Goal: Complete application form: Complete application form

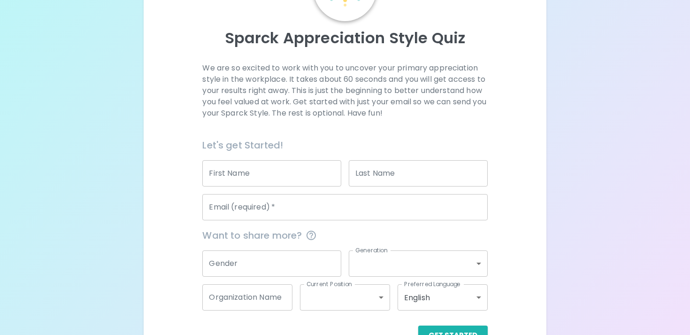
scroll to position [113, 0]
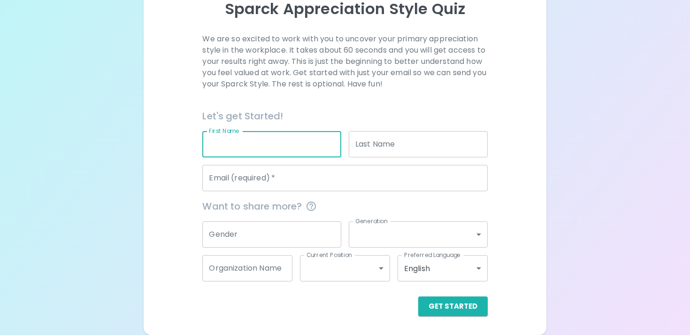
click at [228, 145] on input "First Name" at bounding box center [271, 144] width 139 height 26
type input "[PERSON_NAME]"
click at [367, 151] on input "Last Name" at bounding box center [418, 144] width 139 height 26
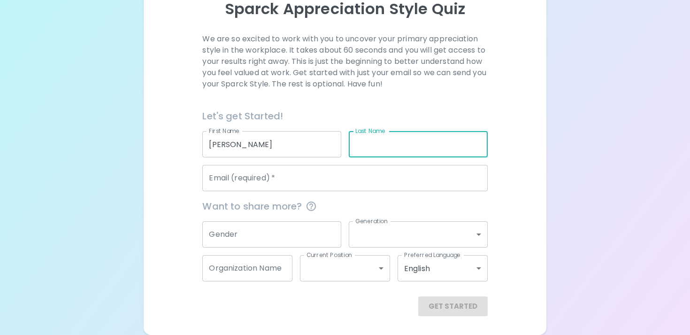
type input "[PERSON_NAME]"
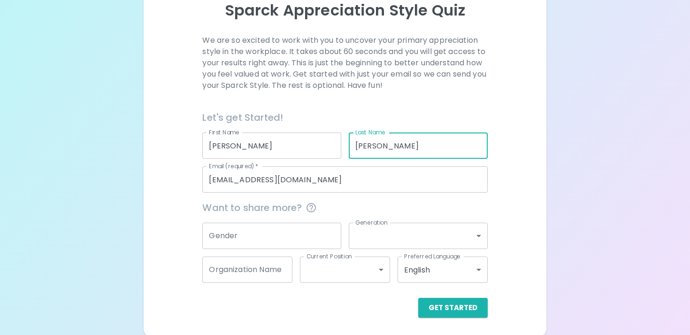
click at [320, 184] on input "[EMAIL_ADDRESS][DOMAIN_NAME]" at bounding box center [344, 179] width 285 height 26
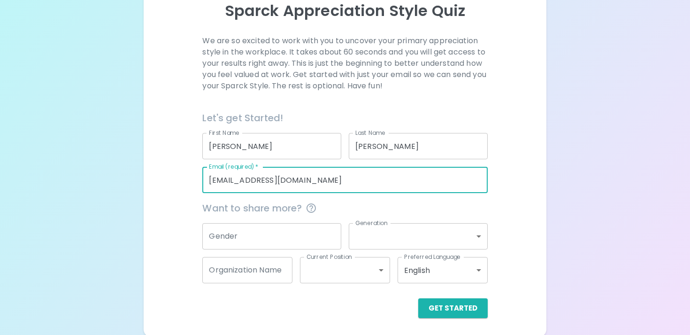
click at [320, 184] on input "[EMAIL_ADDRESS][DOMAIN_NAME]" at bounding box center [344, 180] width 285 height 26
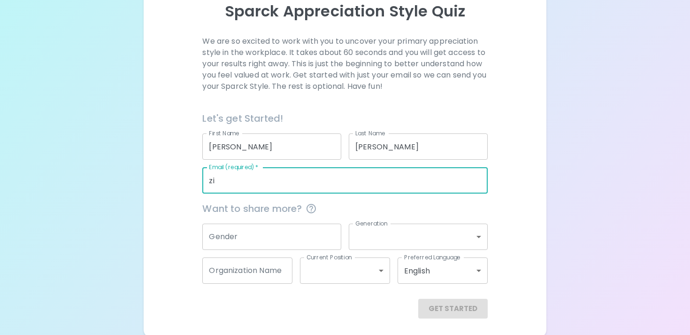
type input "z"
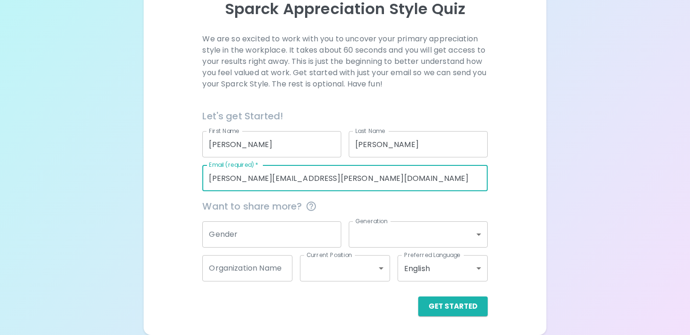
type input "[PERSON_NAME][EMAIL_ADDRESS][PERSON_NAME][DOMAIN_NAME]"
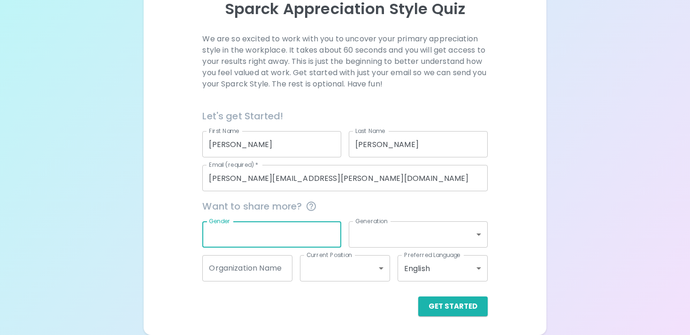
click at [241, 231] on input "Gender" at bounding box center [271, 234] width 139 height 26
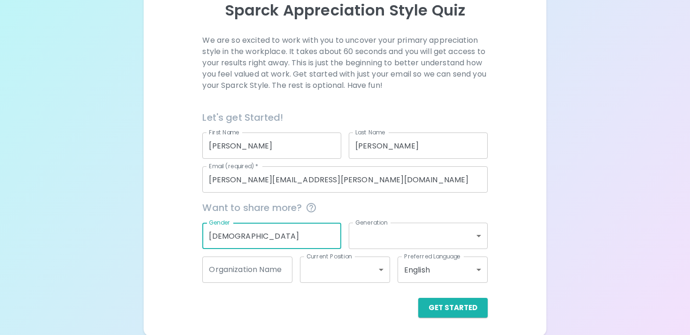
type input "[DEMOGRAPHIC_DATA]"
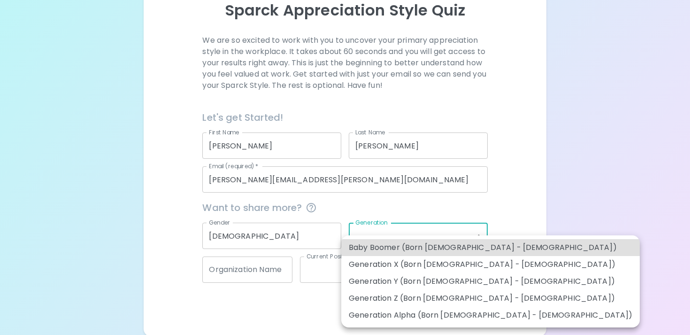
click at [368, 238] on body "Sparck Appreciation Style Quiz We are so excited to work with you to uncover yo…" at bounding box center [345, 112] width 690 height 447
click at [379, 283] on li "Generation Y (Born [DEMOGRAPHIC_DATA] - [DEMOGRAPHIC_DATA])" at bounding box center [490, 281] width 299 height 17
type input "generation_y"
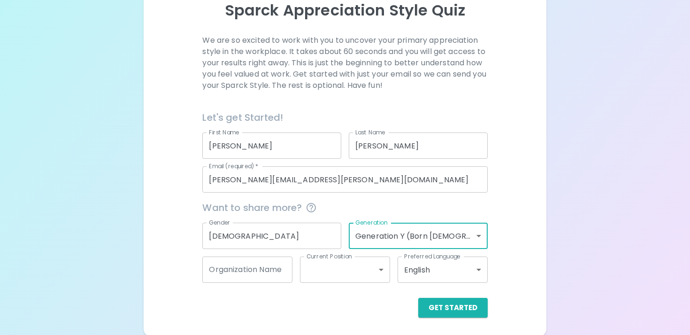
click at [244, 272] on input "Organization Name" at bounding box center [247, 269] width 90 height 26
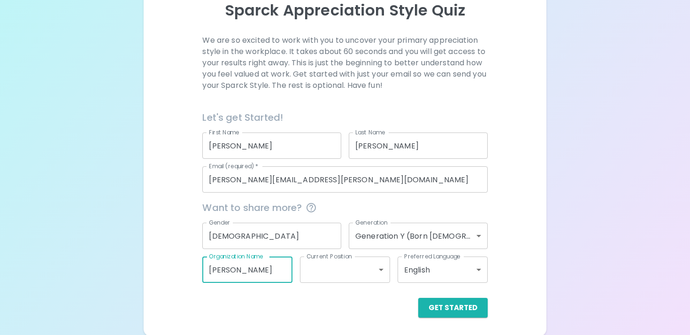
type input "[PERSON_NAME]"
click at [343, 272] on body "Sparck Appreciation Style Quiz We are so excited to work with you to uncover yo…" at bounding box center [345, 112] width 690 height 447
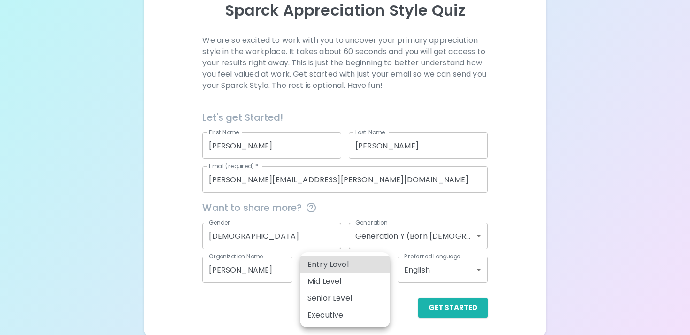
click at [343, 282] on li "Mid Level" at bounding box center [345, 281] width 90 height 17
type input "mid_level"
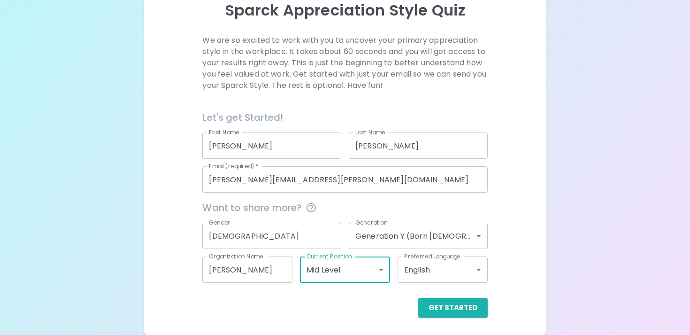
scroll to position [113, 0]
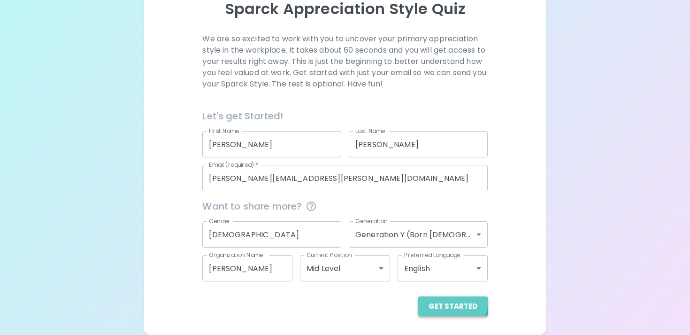
click at [454, 302] on button "Get Started" at bounding box center [452, 306] width 69 height 20
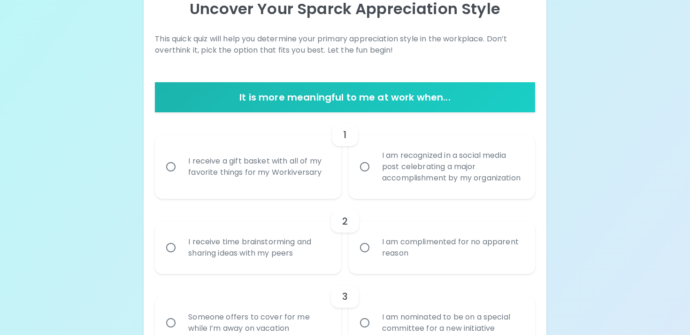
click at [367, 170] on input "I am recognized in a social media post celebrating a major accomplishment by my…" at bounding box center [365, 167] width 20 height 20
radio input "true"
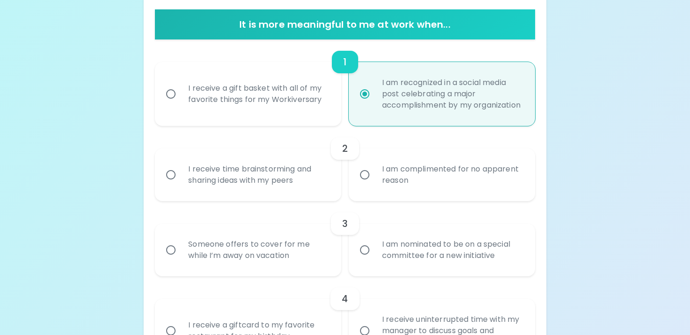
scroll to position [188, 0]
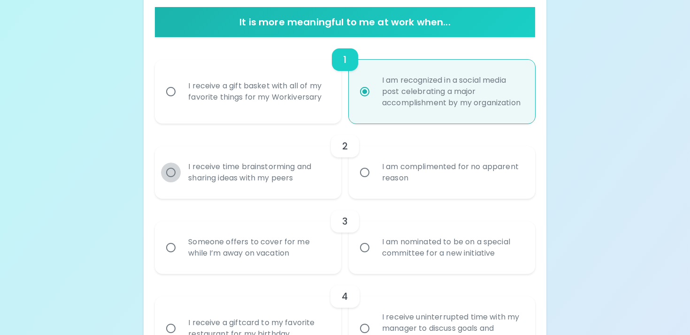
click at [169, 182] on input "I receive time brainstorming and sharing ideas with my peers" at bounding box center [171, 172] width 20 height 20
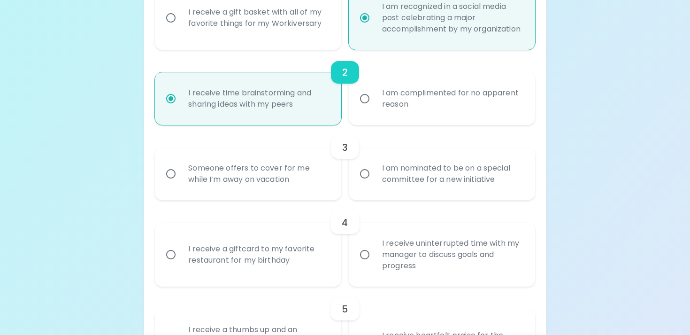
scroll to position [263, 0]
radio input "true"
click at [171, 182] on input "Someone offers to cover for me while I’m away on vacation" at bounding box center [171, 172] width 20 height 20
radio input "false"
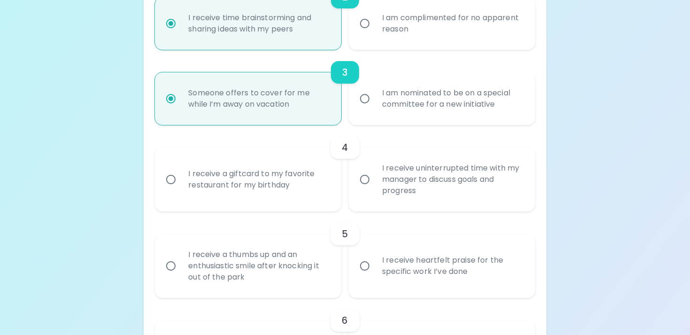
scroll to position [338, 0]
radio input "true"
click at [172, 188] on input "I receive a giftcard to my favorite restaurant for my birthday" at bounding box center [171, 178] width 20 height 20
radio input "false"
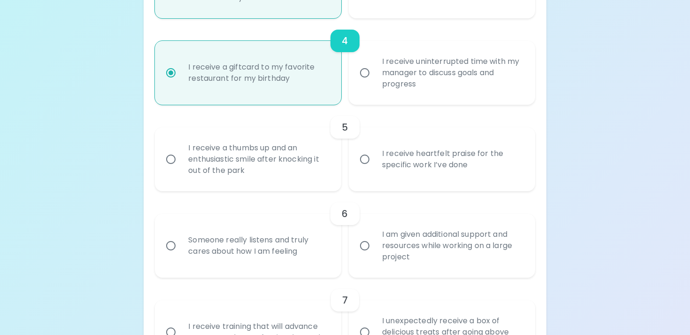
scroll to position [444, 0]
radio input "true"
click at [364, 168] on input "I receive heartfelt praise for the specific work I’ve done" at bounding box center [365, 158] width 20 height 20
radio input "false"
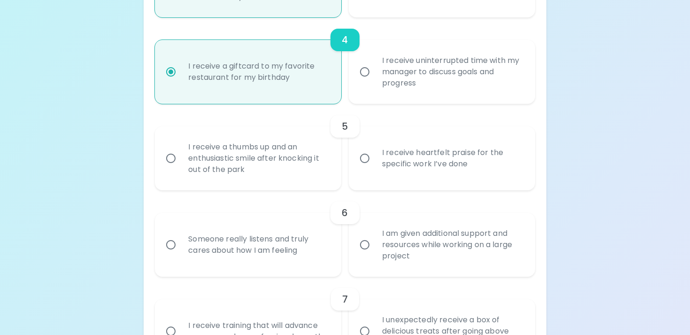
radio input "false"
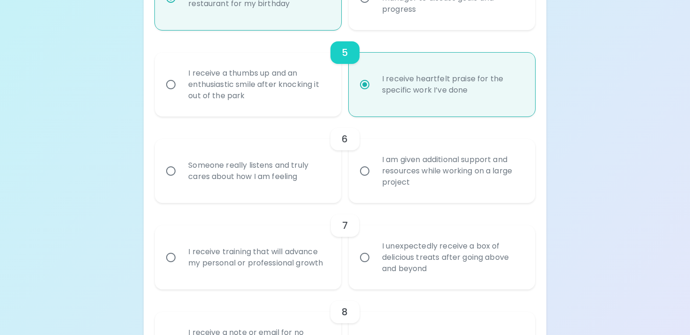
scroll to position [519, 0]
radio input "true"
click at [172, 179] on input "Someone really listens and truly cares about how I am feeling" at bounding box center [171, 170] width 20 height 20
radio input "false"
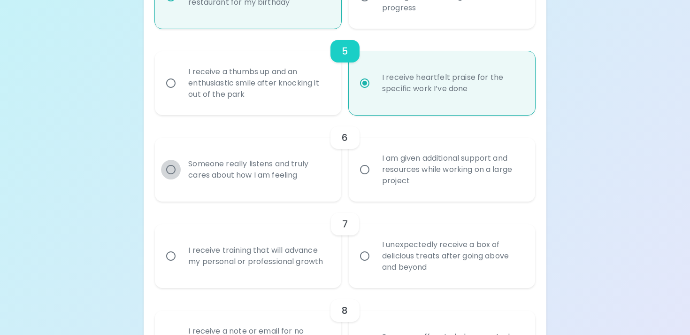
radio input "false"
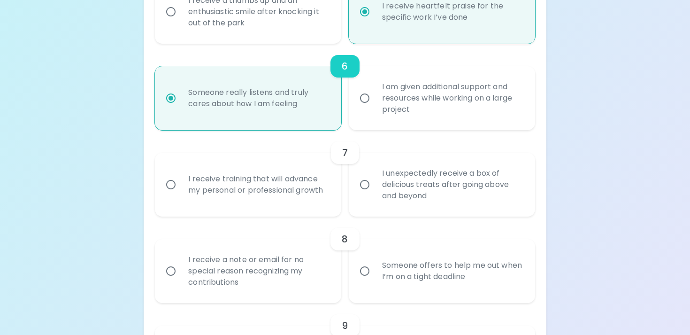
scroll to position [594, 0]
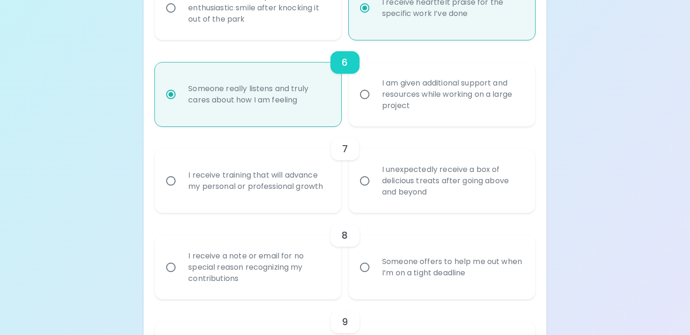
radio input "true"
click at [171, 191] on input "I receive training that will advance my personal or professional growth" at bounding box center [171, 181] width 20 height 20
radio input "false"
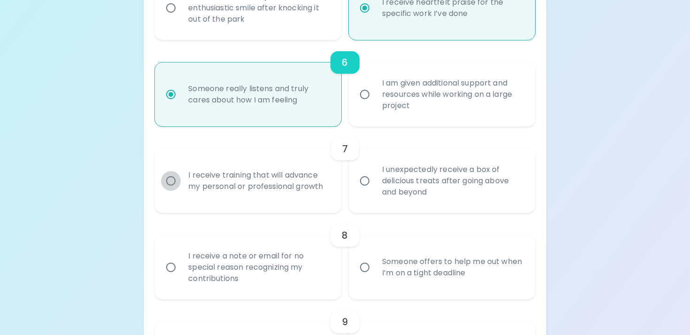
radio input "false"
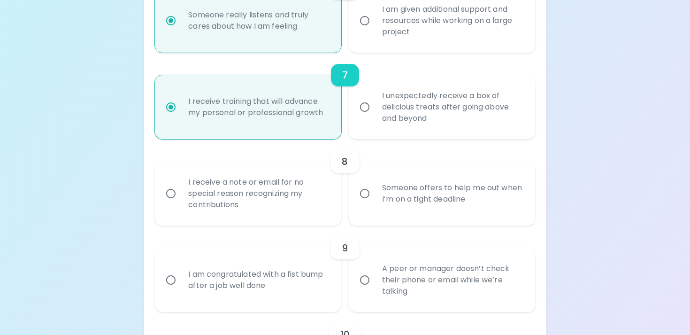
scroll to position [669, 0]
radio input "true"
click at [167, 200] on input "I receive a note or email for no special reason recognizing my contributions" at bounding box center [171, 192] width 20 height 20
radio input "false"
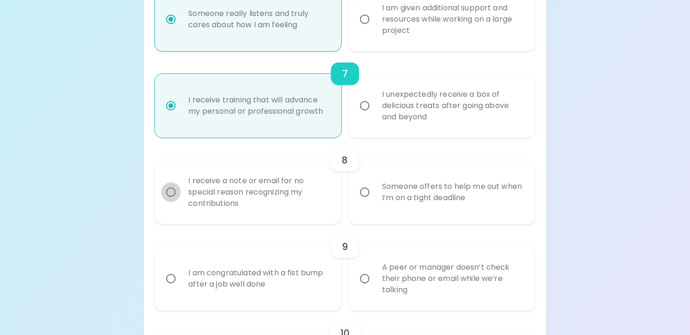
radio input "false"
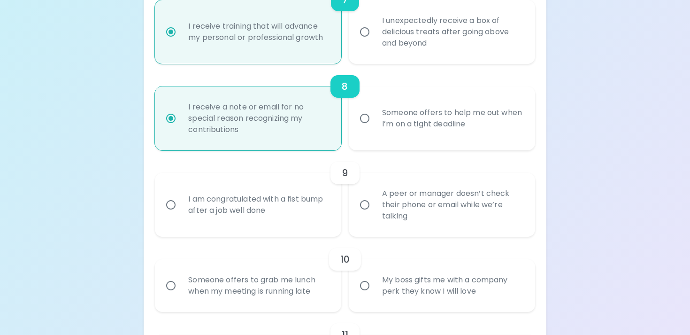
scroll to position [745, 0]
radio input "true"
drag, startPoint x: 171, startPoint y: 215, endPoint x: 155, endPoint y: 215, distance: 15.5
click at [170, 213] on input "I am congratulated with a fist bump after a job well done" at bounding box center [171, 203] width 20 height 20
radio input "false"
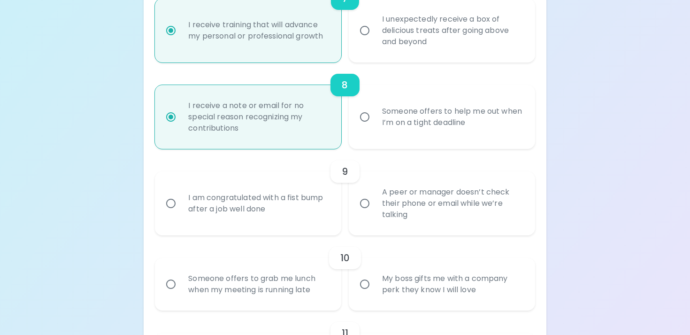
radio input "false"
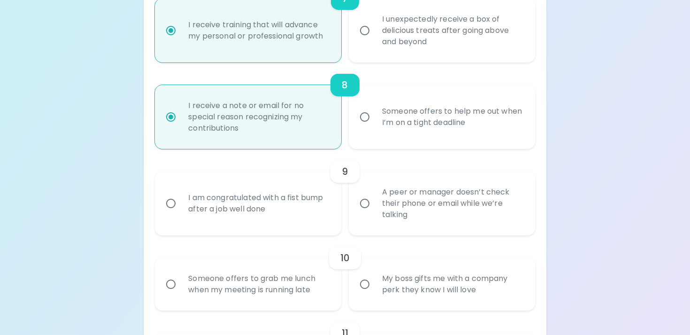
radio input "false"
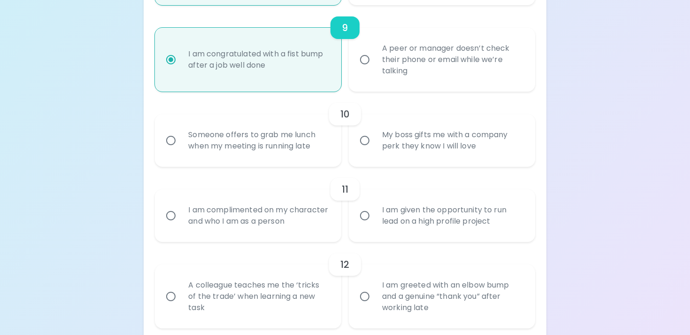
scroll to position [889, 0]
radio input "true"
click at [369, 150] on input "My boss gifts me with a company perk they know I will love" at bounding box center [365, 140] width 20 height 20
radio input "false"
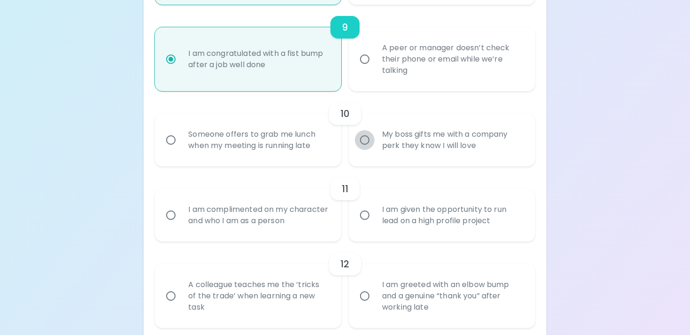
radio input "false"
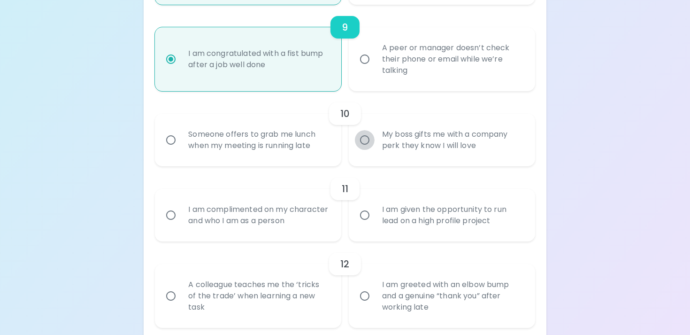
radio input "false"
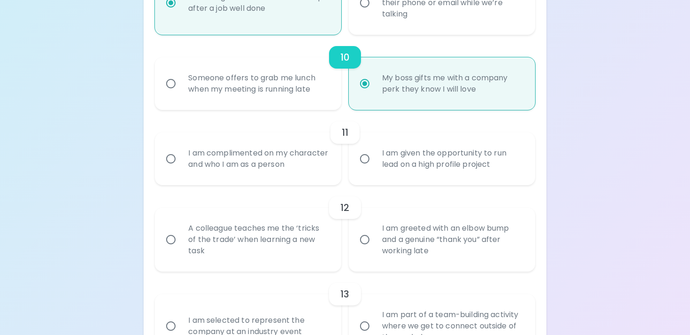
scroll to position [964, 0]
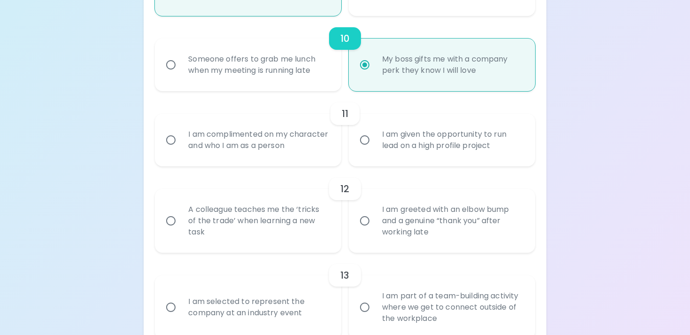
radio input "true"
click at [171, 149] on input "I am complimented on my character and who I am as a person" at bounding box center [171, 140] width 20 height 20
radio input "false"
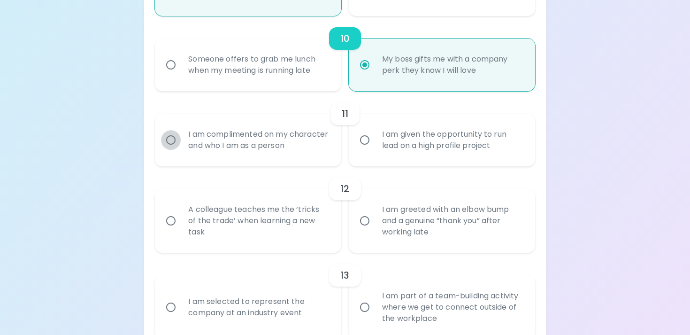
radio input "false"
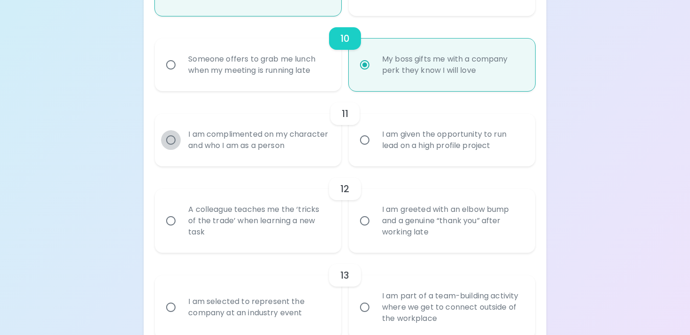
radio input "false"
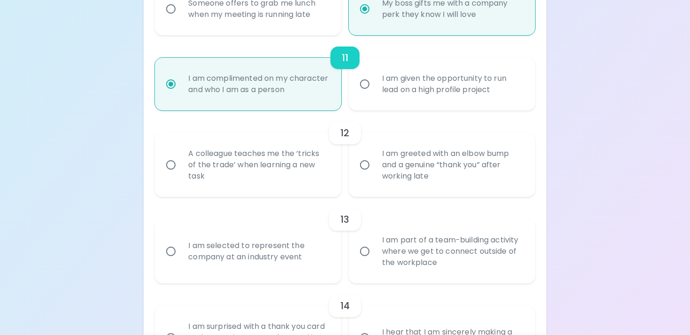
scroll to position [1039, 0]
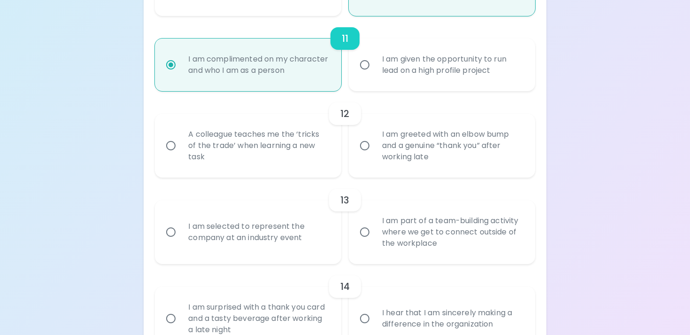
radio input "true"
click at [173, 155] on input "A colleague teaches me the ‘tricks of the trade’ when learning a new task" at bounding box center [171, 146] width 20 height 20
radio input "false"
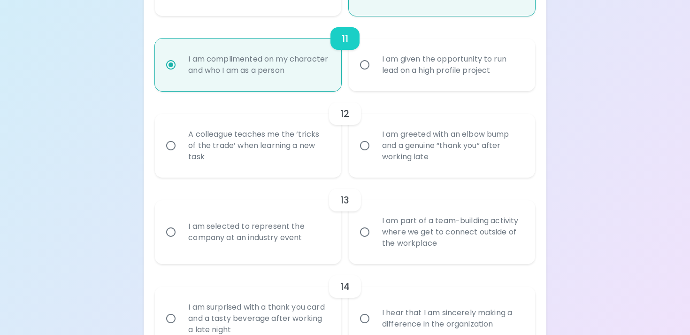
radio input "false"
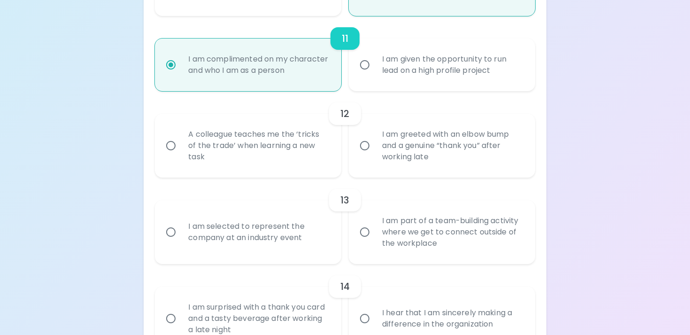
radio input "false"
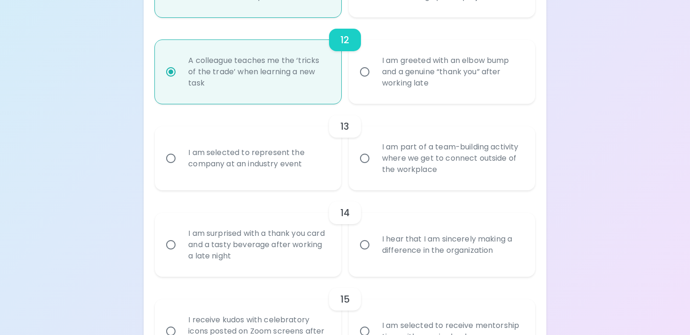
scroll to position [1114, 0]
radio input "true"
click at [172, 166] on input "I am selected to represent the company at an industry event" at bounding box center [171, 159] width 20 height 20
radio input "false"
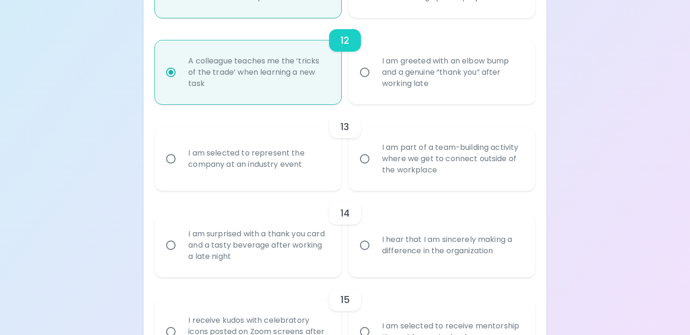
radio input "false"
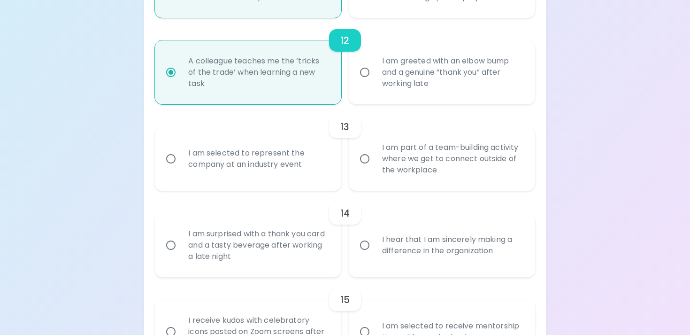
radio input "false"
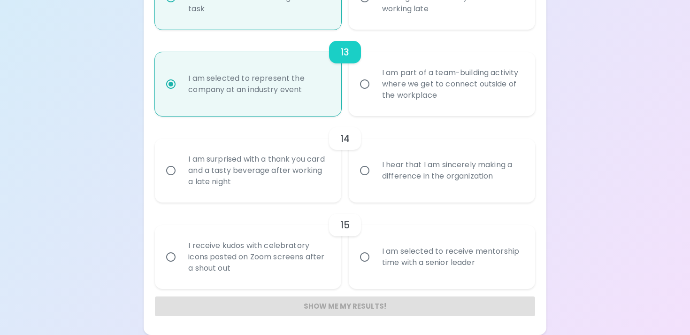
scroll to position [1198, 0]
radio input "true"
click at [368, 169] on input "I hear that I am sincerely making a difference in the organization" at bounding box center [365, 171] width 20 height 20
radio input "false"
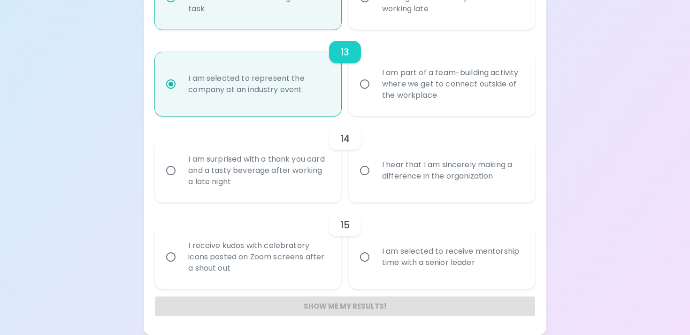
radio input "false"
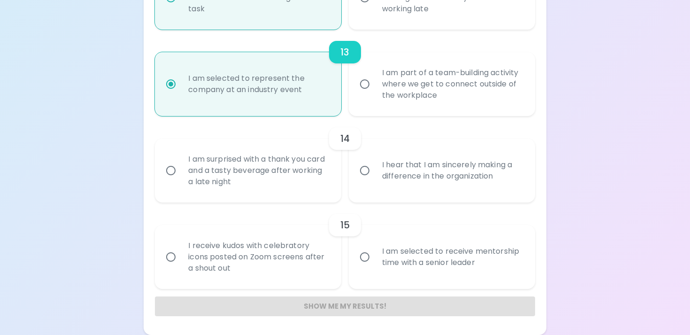
radio input "false"
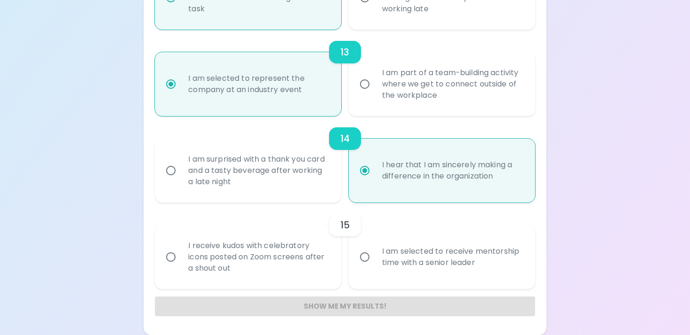
radio input "true"
drag, startPoint x: 177, startPoint y: 257, endPoint x: 166, endPoint y: 257, distance: 11.7
click at [177, 257] on input "I receive kudos with celebratory icons posted on Zoom screens after a shout out" at bounding box center [171, 257] width 20 height 20
radio input "false"
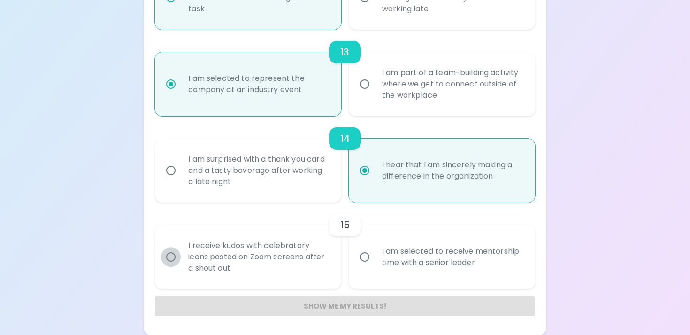
radio input "false"
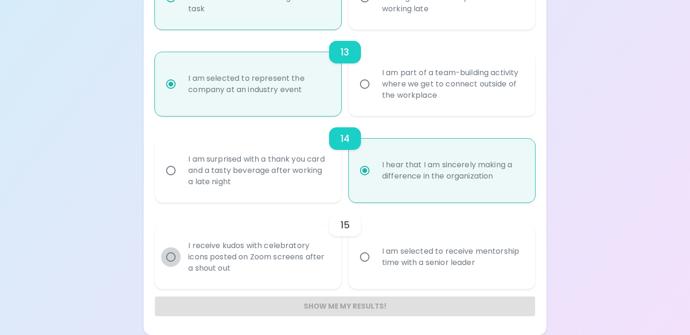
radio input "false"
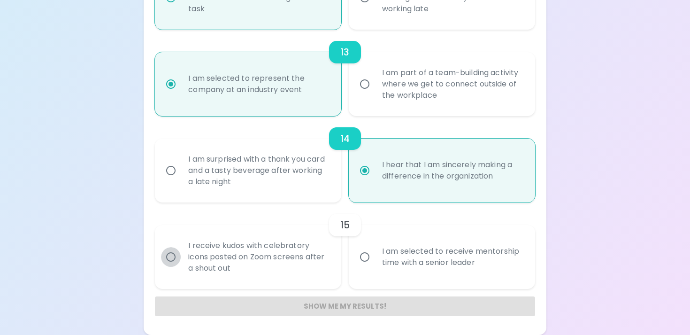
radio input "false"
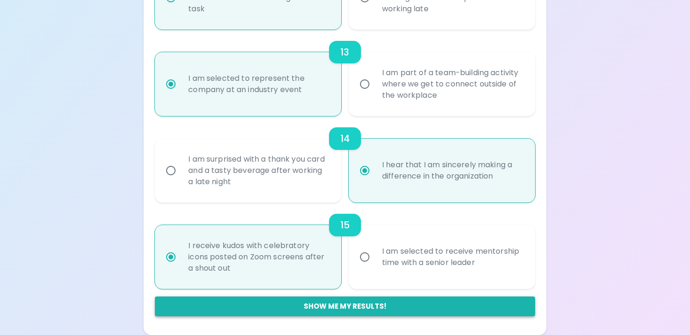
radio input "true"
click at [324, 306] on button "Show me my results!" at bounding box center [345, 306] width 380 height 20
radio input "false"
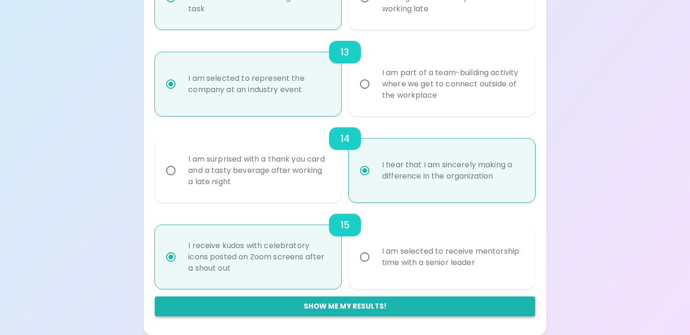
radio input "false"
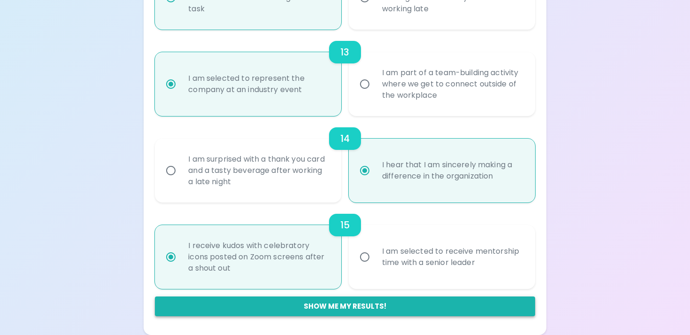
radio input "false"
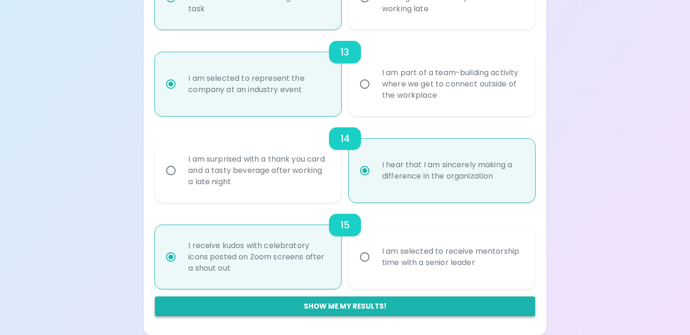
radio input "false"
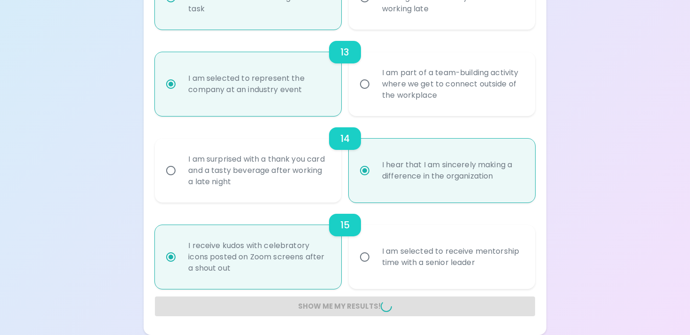
radio input "false"
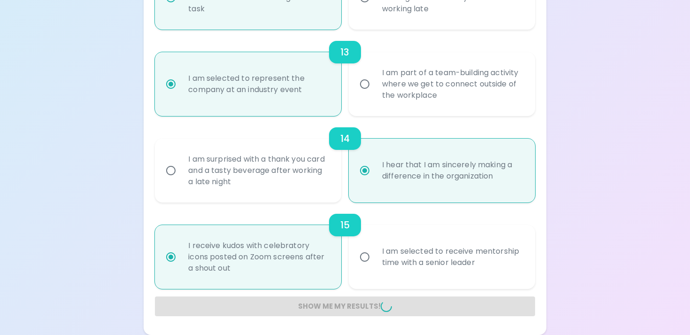
radio input "false"
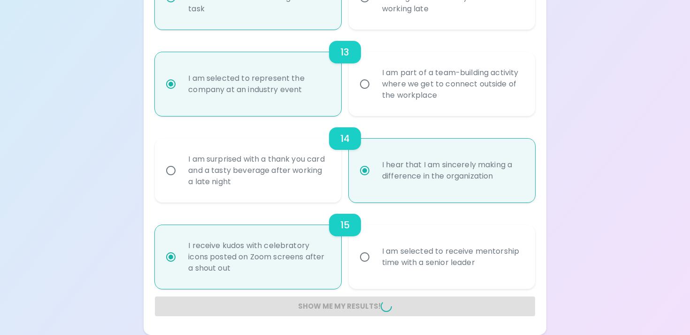
radio input "false"
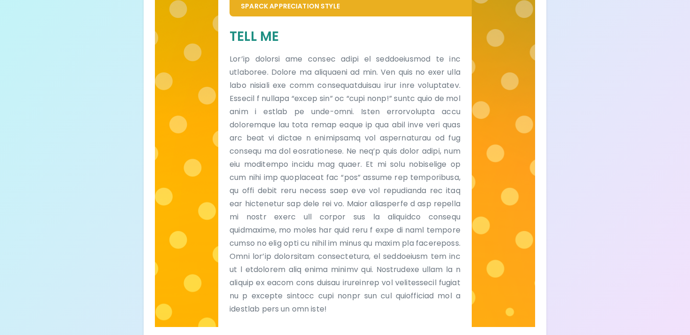
scroll to position [223, 0]
